Goal: Check status: Check status

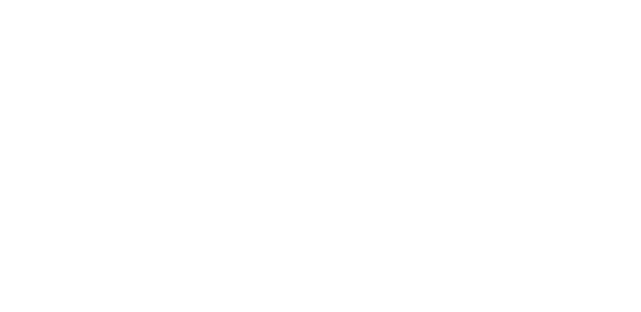
click at [17, 0] on html at bounding box center [320, 0] width 641 height 0
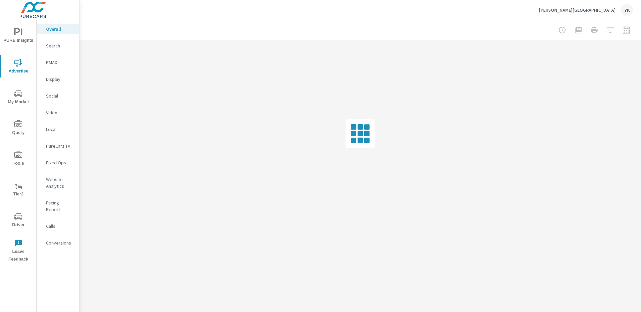
click at [56, 149] on div "PureCars TV" at bounding box center [58, 146] width 42 height 10
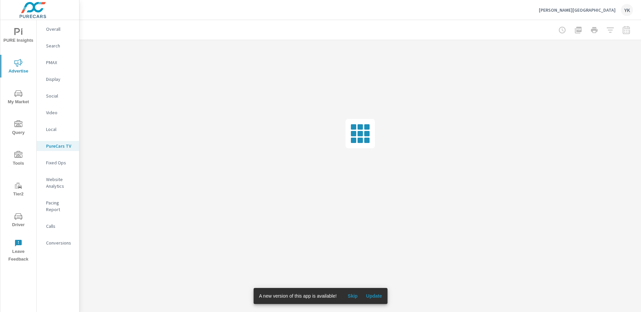
click at [374, 301] on button "Update" at bounding box center [373, 296] width 21 height 11
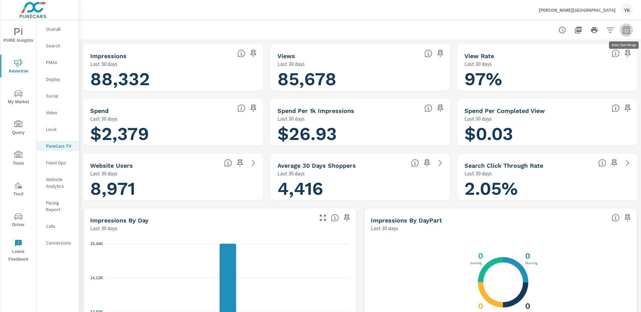
click at [627, 26] on icon "button" at bounding box center [627, 30] width 8 height 8
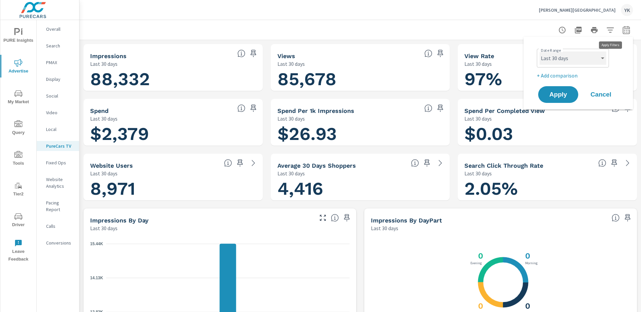
click at [591, 53] on select "Custom Yesterday Last week Last 7 days Last 14 days Last 30 days Last 45 days L…" at bounding box center [573, 57] width 67 height 13
click at [540, 51] on select "Custom Yesterday Last week Last 7 days Last 14 days Last 30 days Last 45 days L…" at bounding box center [573, 57] width 67 height 13
select select "Month to date"
click at [557, 99] on button "Apply" at bounding box center [558, 94] width 41 height 17
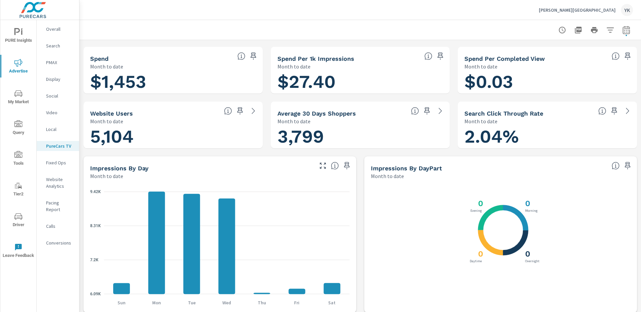
scroll to position [34, 0]
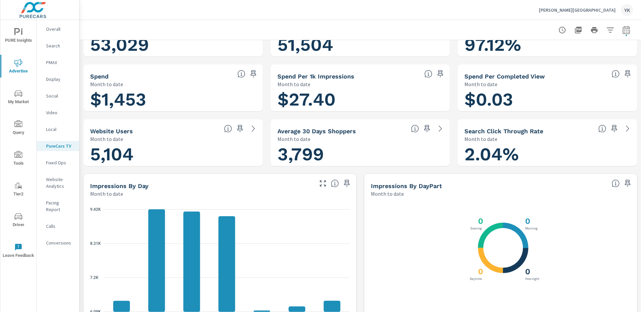
click at [9, 221] on span "Driver" at bounding box center [18, 220] width 32 height 16
